Goal: Task Accomplishment & Management: Manage account settings

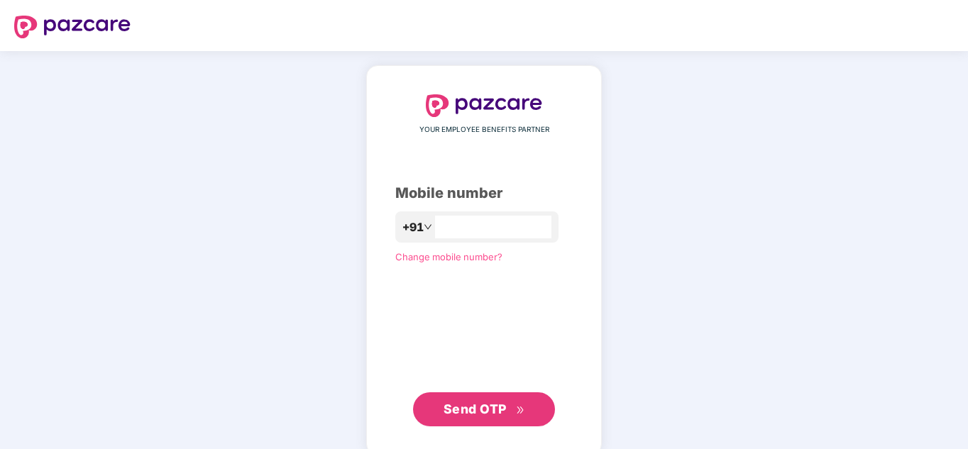
paste input "**********"
type input "**********"
click at [478, 421] on button "Send OTP" at bounding box center [484, 409] width 142 height 34
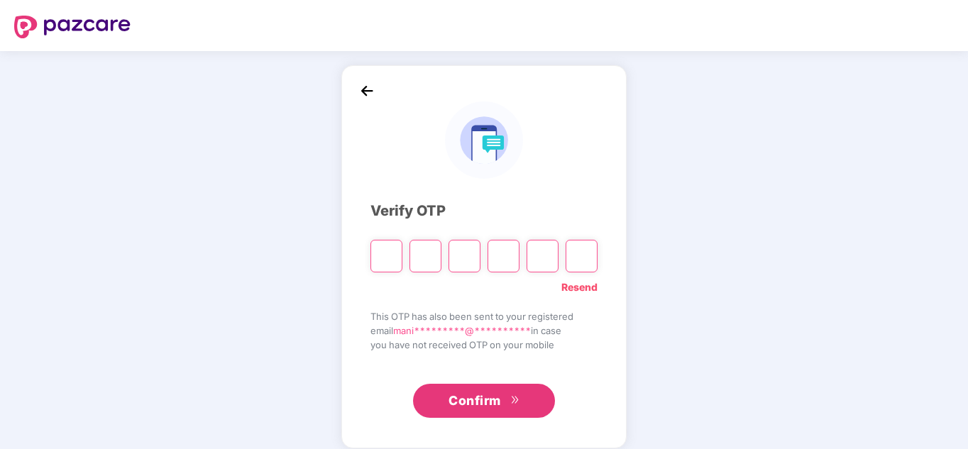
type input "*"
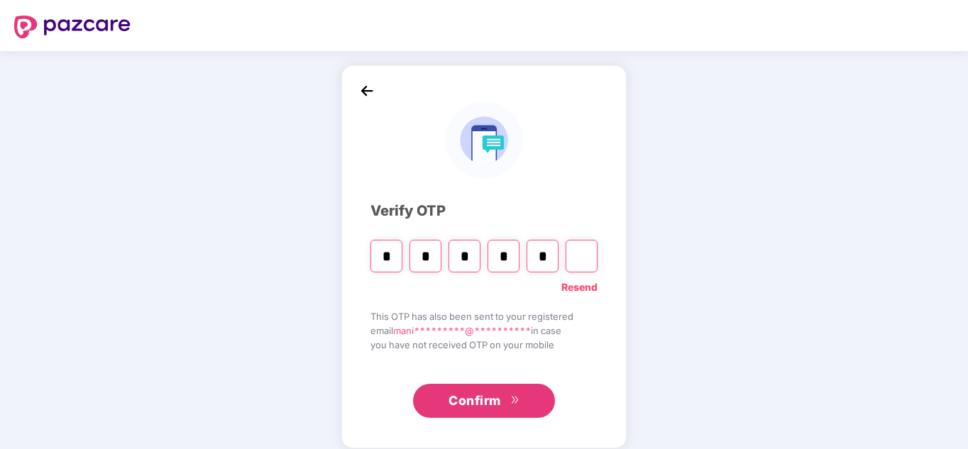
type input "*"
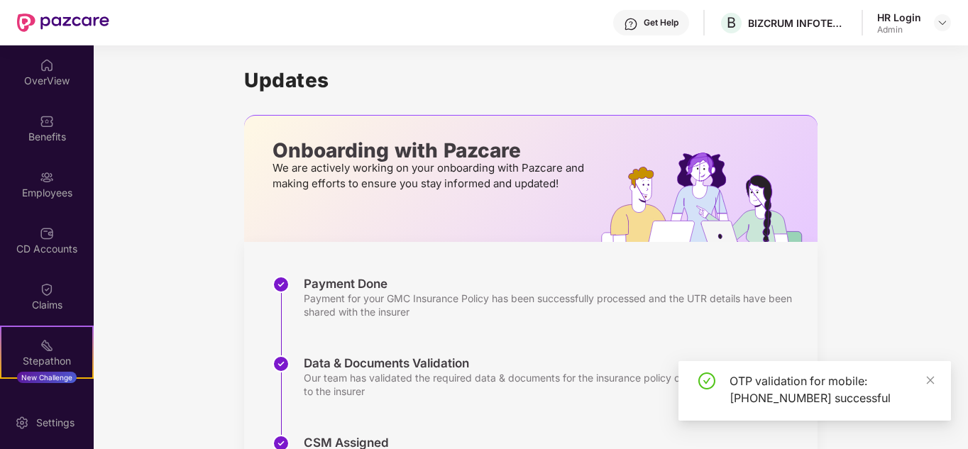
click at [924, 379] on div "OTP validation for mobile: [PHONE_NUMBER] successful" at bounding box center [831, 389] width 204 height 34
click at [60, 91] on div "OverView" at bounding box center [47, 71] width 94 height 53
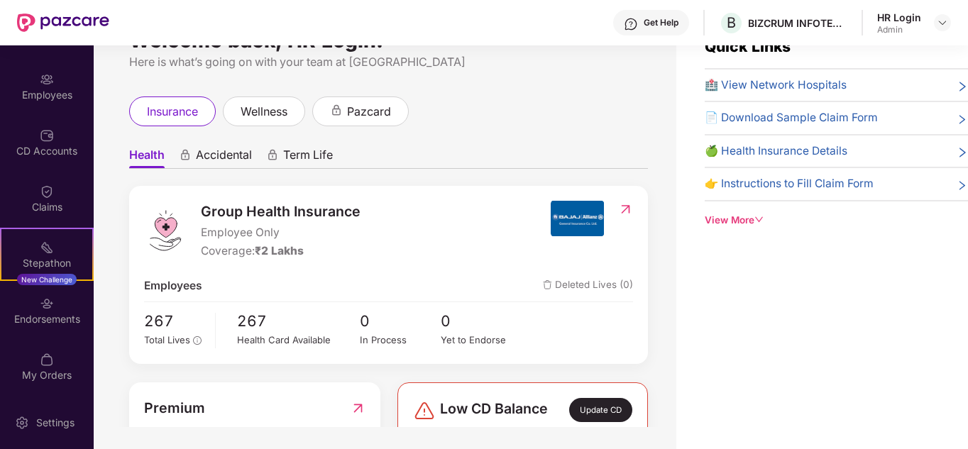
scroll to position [45, 0]
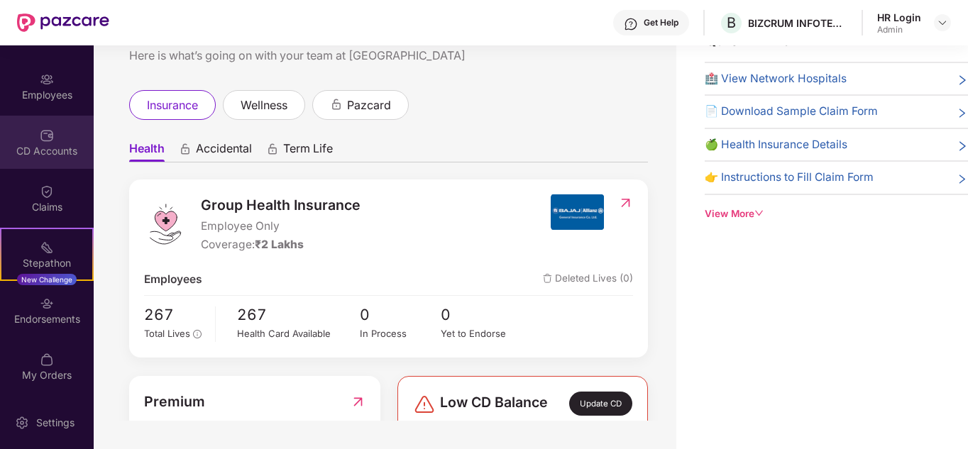
click at [37, 156] on div "CD Accounts" at bounding box center [47, 151] width 94 height 14
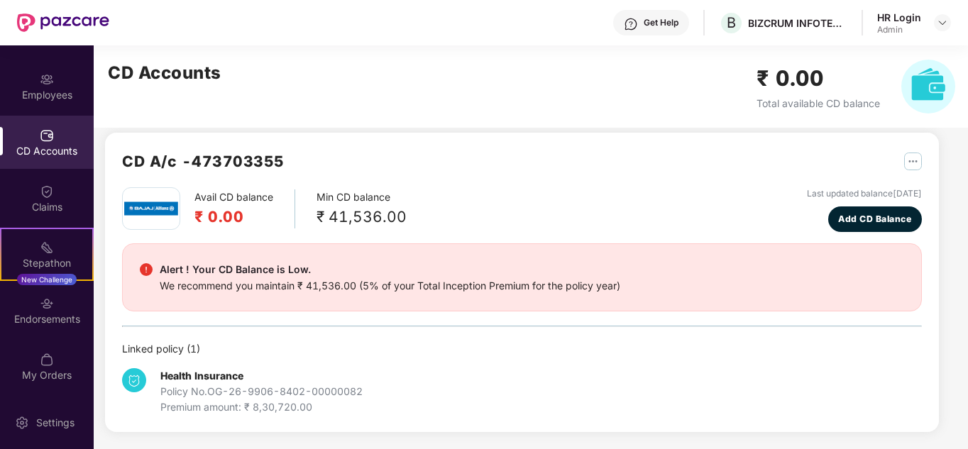
scroll to position [12, 0]
click at [849, 223] on span "Add CD Balance" at bounding box center [874, 218] width 73 height 13
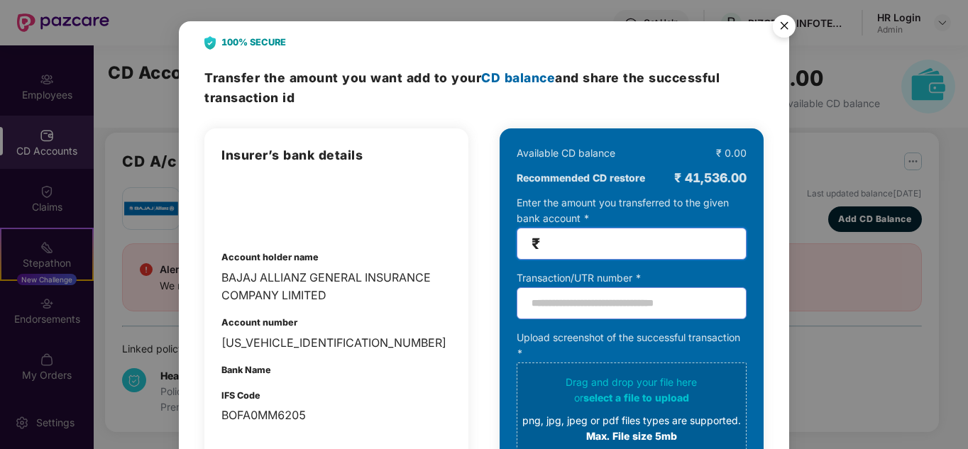
click at [582, 248] on input "number" at bounding box center [637, 244] width 189 height 16
type input "*****"
click at [785, 27] on img "Close" at bounding box center [784, 29] width 40 height 40
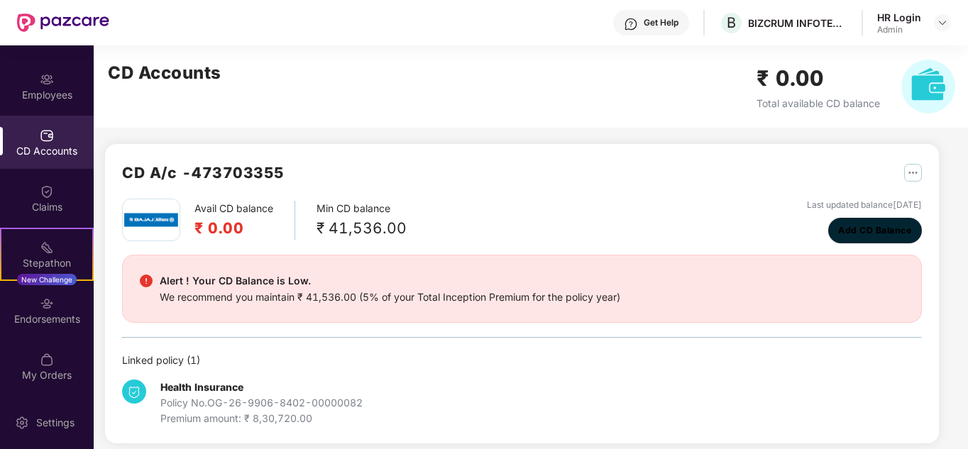
scroll to position [0, 0]
click at [939, 23] on img at bounding box center [941, 22] width 11 height 11
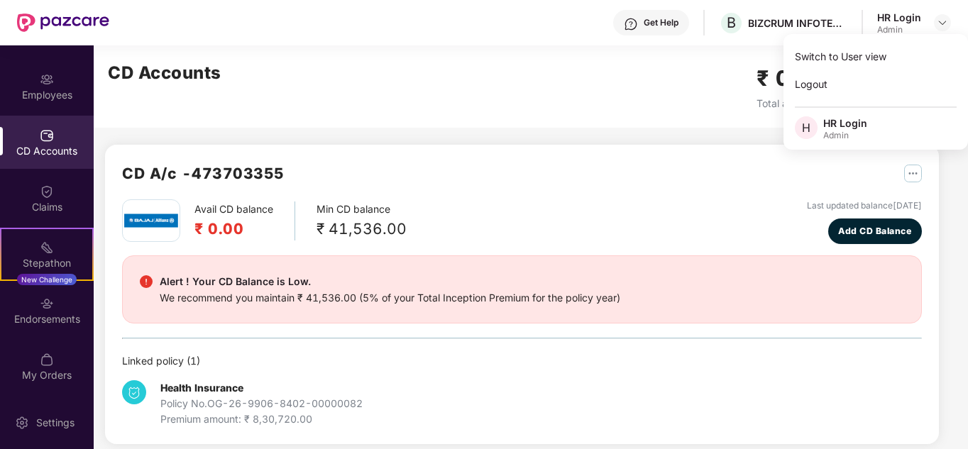
click at [580, 201] on div "Avail CD balance ₹ 0.00 Min CD balance ₹ 41,536.00 Last updated balance [DATE] …" at bounding box center [522, 221] width 800 height 45
